Goal: Information Seeking & Learning: Find specific fact

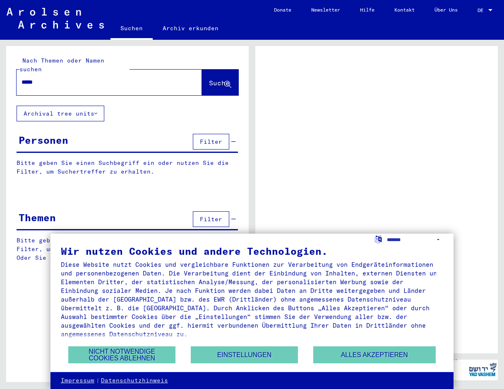
type input "*****"
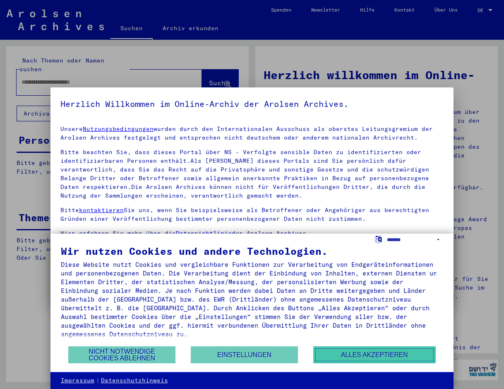
click at [365, 353] on button "Alles akzeptieren" at bounding box center [374, 354] width 123 height 17
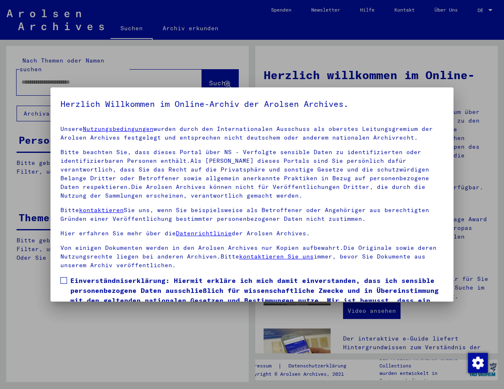
drag, startPoint x: 58, startPoint y: 279, endPoint x: 65, endPoint y: 279, distance: 6.7
click at [60, 279] on mat-dialog-content "Unsere Nutzungsbedingungen wurden durch den Internationalen Ausschuss als obers…" at bounding box center [251, 232] width 403 height 226
click at [64, 280] on span at bounding box center [63, 280] width 7 height 7
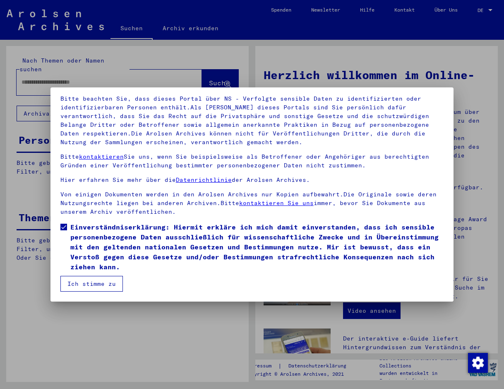
drag, startPoint x: 87, startPoint y: 283, endPoint x: 90, endPoint y: 279, distance: 4.7
click at [88, 283] on button "Ich stimme zu" at bounding box center [91, 284] width 63 height 16
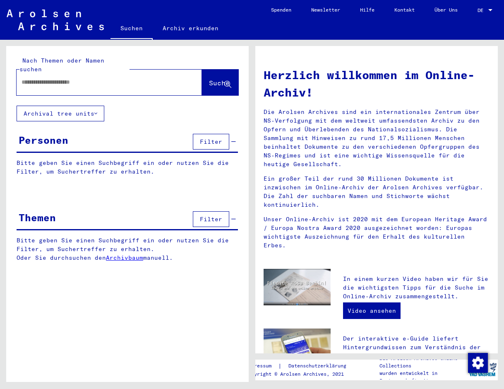
click at [86, 78] on input "text" at bounding box center [100, 82] width 156 height 9
type input "**********"
click at [209, 79] on span "Suche" at bounding box center [219, 83] width 21 height 8
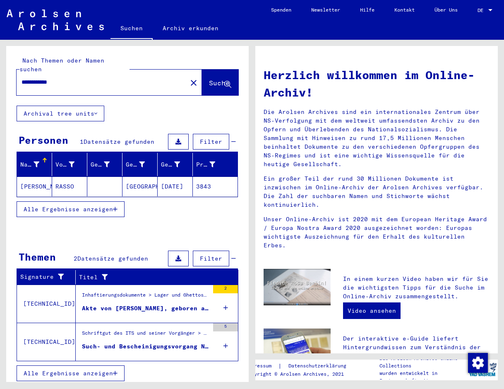
click at [29, 177] on mat-cell "[PERSON_NAME]" at bounding box center [34, 186] width 35 height 20
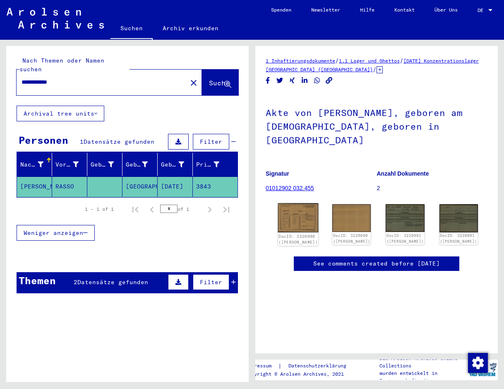
click at [295, 233] on div "DocID: 3220090 ([PERSON_NAME])" at bounding box center [298, 239] width 39 height 12
click at [291, 203] on img at bounding box center [298, 217] width 41 height 29
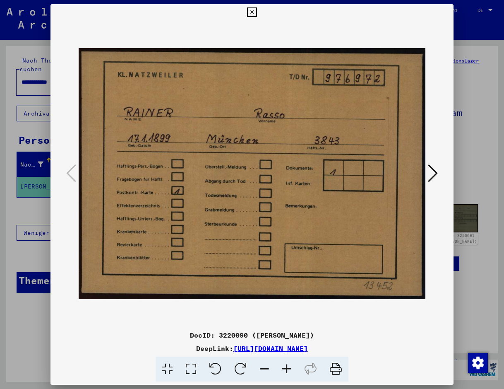
drag, startPoint x: 404, startPoint y: 347, endPoint x: 149, endPoint y: 348, distance: 255.4
click at [149, 348] on div "DeepLink: [URL][DOMAIN_NAME]" at bounding box center [251, 348] width 403 height 10
copy div "[URL][DOMAIN_NAME]"
click at [257, 13] on icon at bounding box center [252, 12] width 10 height 10
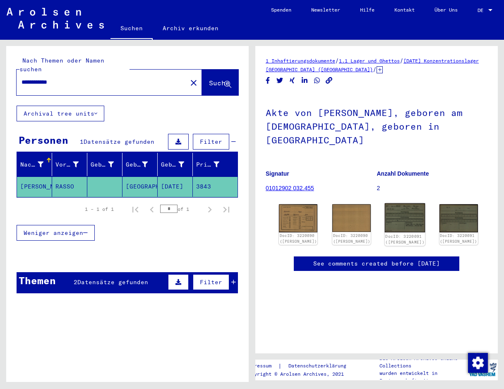
click at [396, 233] on div "DocID: 3220091 ([PERSON_NAME])" at bounding box center [405, 239] width 39 height 12
click at [393, 203] on img at bounding box center [405, 217] width 41 height 29
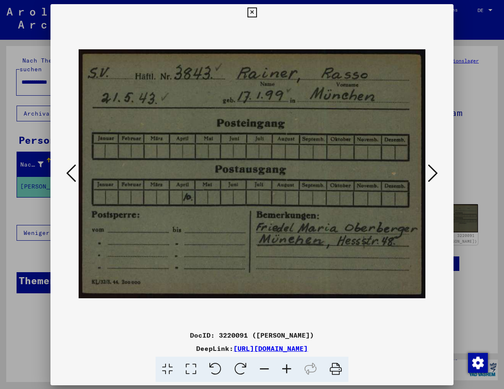
click at [393, 202] on img at bounding box center [252, 174] width 347 height 306
drag, startPoint x: 402, startPoint y: 347, endPoint x: 149, endPoint y: 348, distance: 252.9
click at [149, 348] on div "DeepLink: [URL][DOMAIN_NAME]" at bounding box center [251, 348] width 403 height 10
copy div "[URL][DOMAIN_NAME]"
click at [257, 10] on icon at bounding box center [252, 12] width 10 height 10
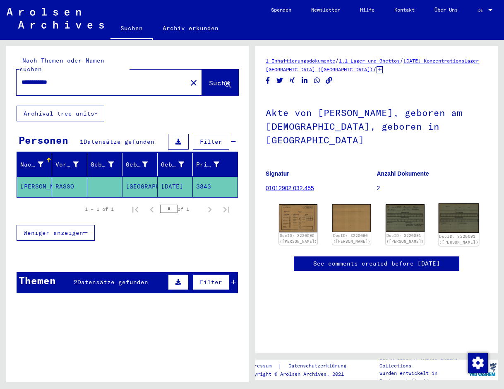
click at [439, 208] on img at bounding box center [458, 217] width 41 height 29
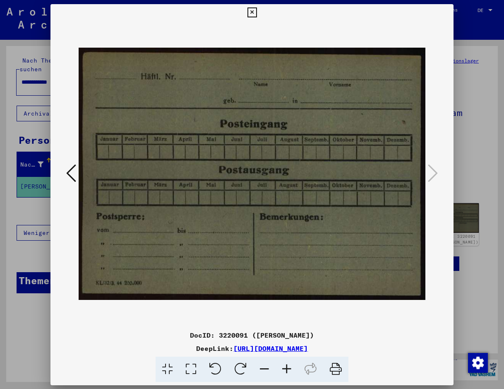
click at [439, 208] on div at bounding box center [251, 174] width 403 height 306
click at [257, 15] on icon at bounding box center [252, 12] width 10 height 10
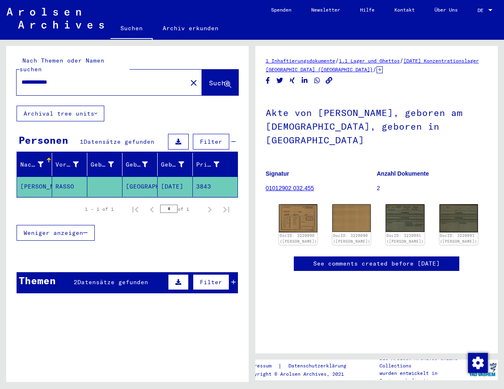
click at [45, 273] on div "Themen" at bounding box center [37, 280] width 37 height 15
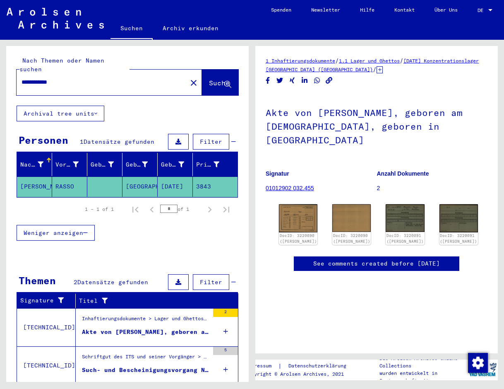
click at [90, 327] on div "Akte von [PERSON_NAME], geboren am [DEMOGRAPHIC_DATA], geboren in [GEOGRAPHIC_D…" at bounding box center [145, 331] width 127 height 9
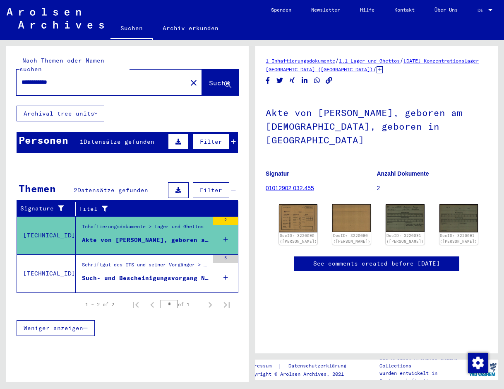
click at [91, 274] on div "Such- und Bescheinigungsvorgang Nr. 976.972 für [PERSON_NAME][GEOGRAPHIC_DATA] …" at bounding box center [145, 278] width 127 height 9
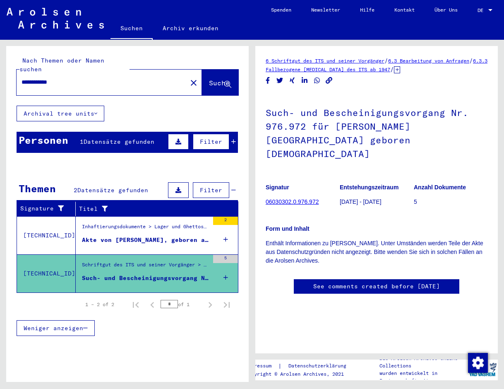
click at [296, 198] on link "06030302.0.976.972" at bounding box center [292, 201] width 53 height 7
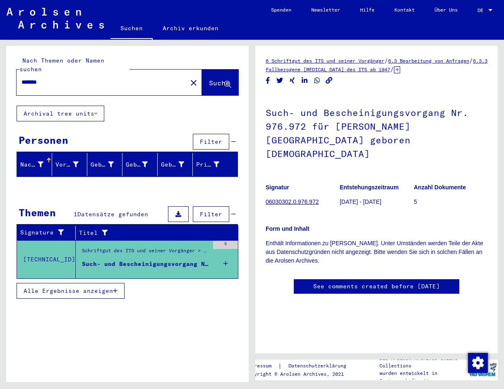
drag, startPoint x: 49, startPoint y: 70, endPoint x: 2, endPoint y: 74, distance: 47.7
click at [22, 78] on input "*******" at bounding box center [102, 82] width 161 height 9
type input "**********"
click at [209, 79] on span "Suche" at bounding box center [219, 83] width 21 height 8
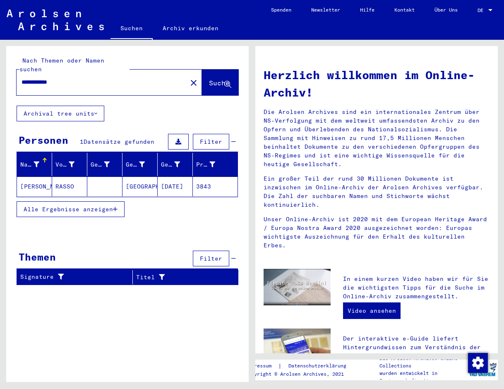
click at [31, 178] on mat-cell "[PERSON_NAME]" at bounding box center [34, 186] width 35 height 20
